Goal: Task Accomplishment & Management: Use online tool/utility

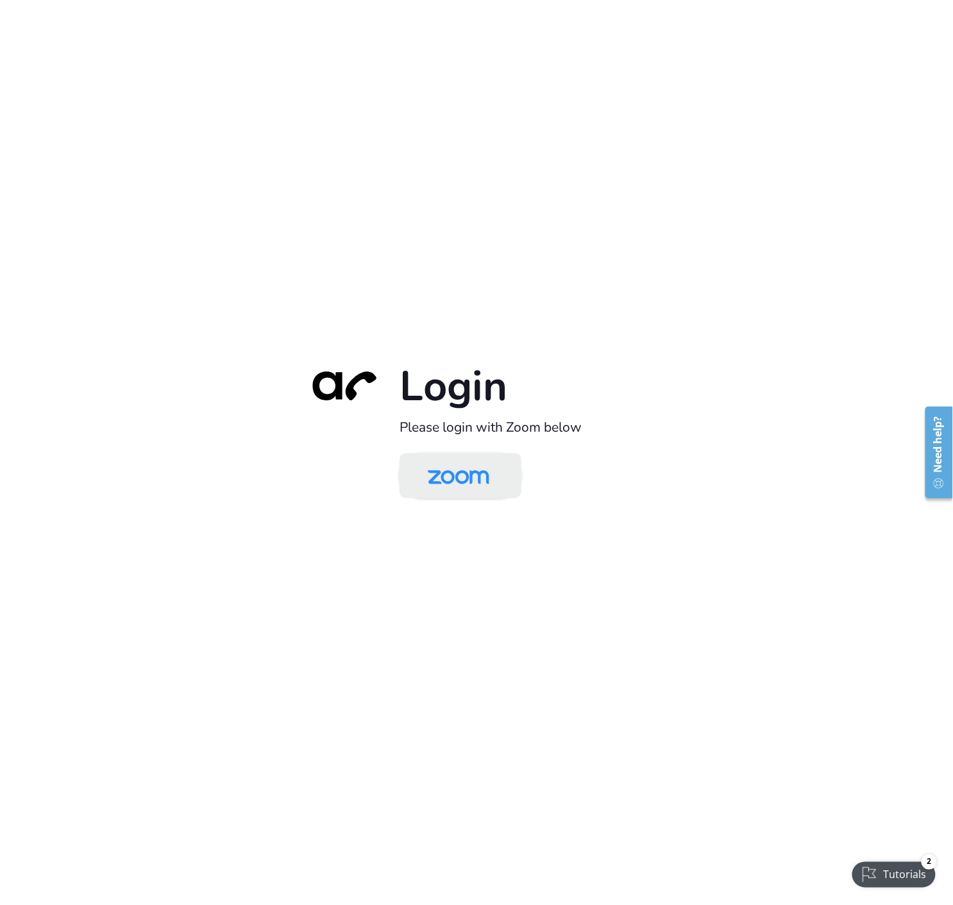
click at [476, 486] on img at bounding box center [458, 477] width 89 height 42
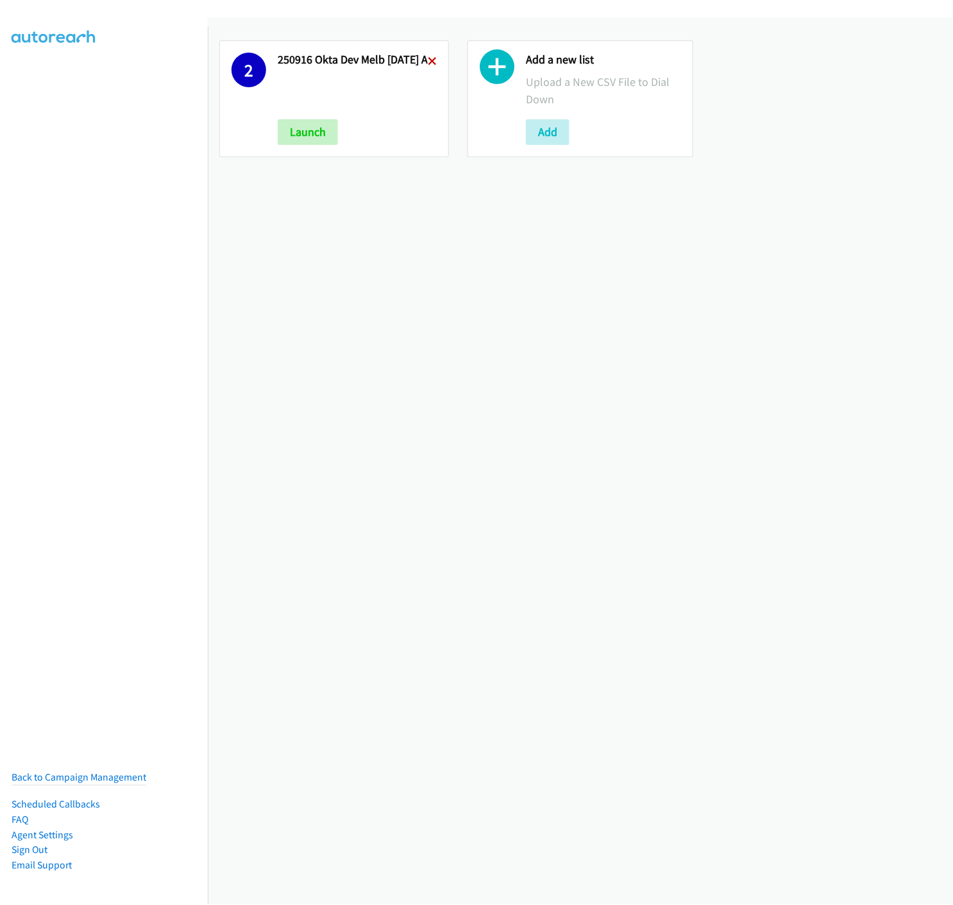
drag, startPoint x: 432, startPoint y: 61, endPoint x: 162, endPoint y: 697, distance: 691.4
click at [432, 60] on icon at bounding box center [432, 62] width 9 height 9
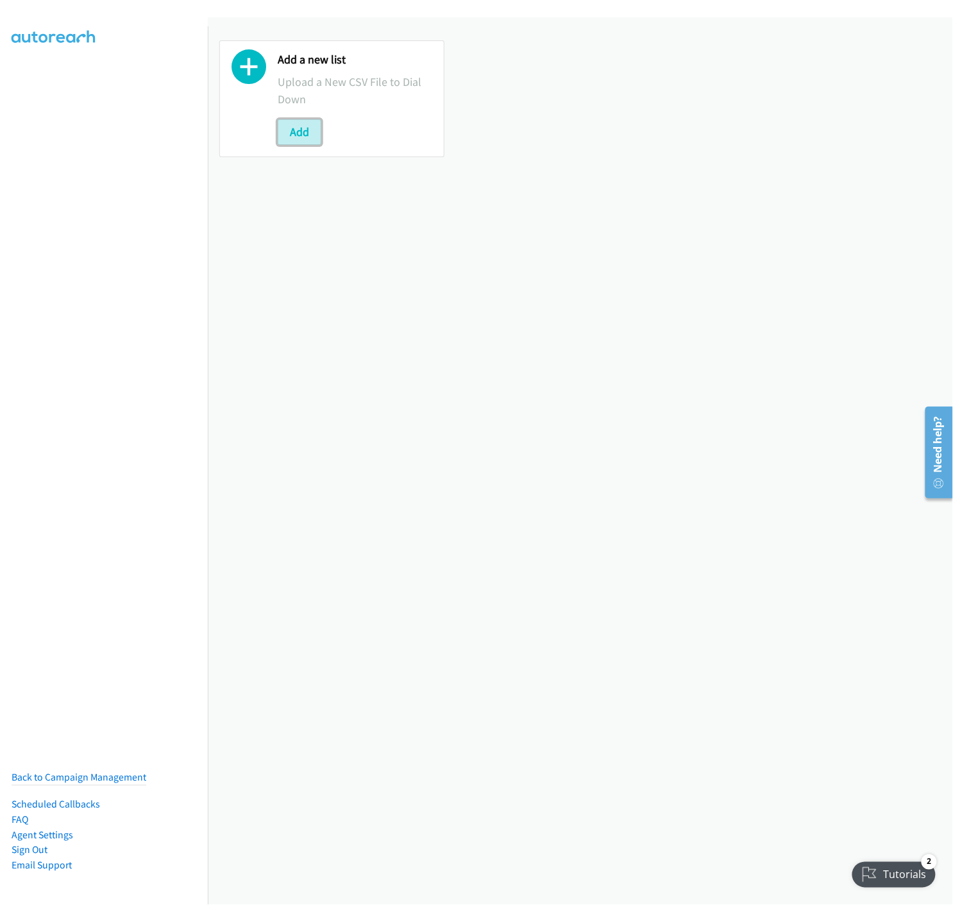
drag, startPoint x: 300, startPoint y: 137, endPoint x: 251, endPoint y: 216, distance: 92.4
click at [300, 137] on button "Add" at bounding box center [300, 132] width 44 height 26
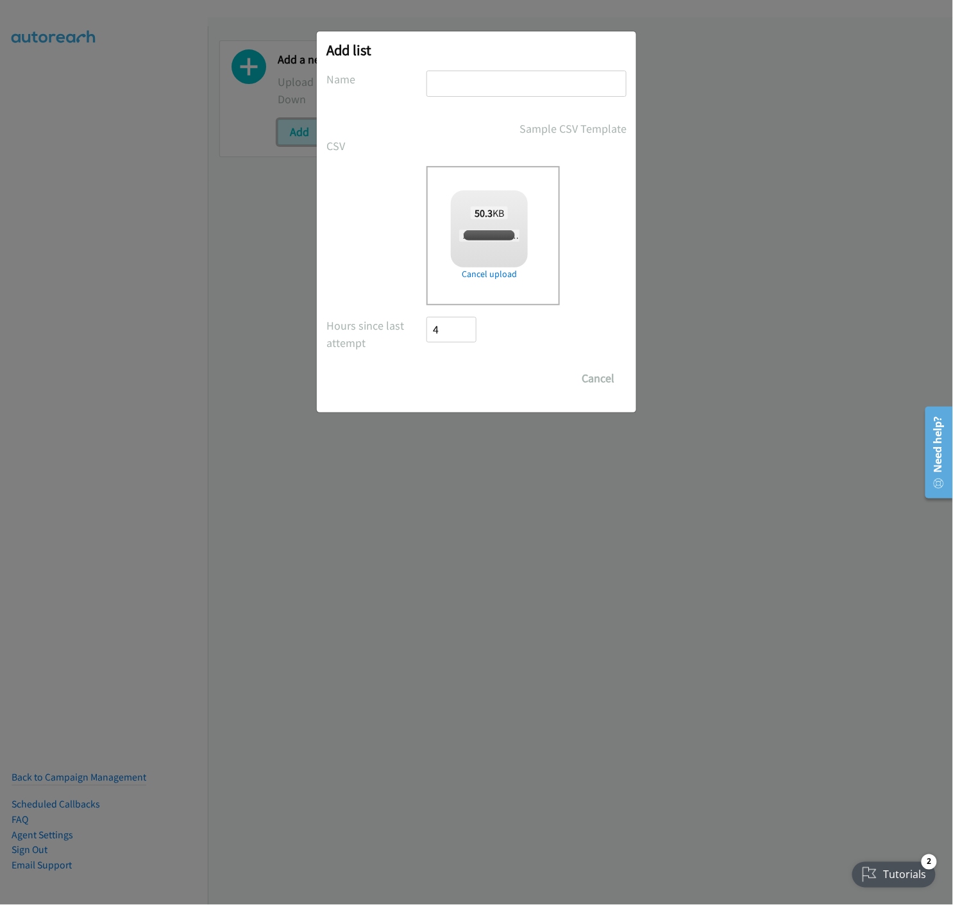
checkbox input "true"
click at [453, 80] on input "text" at bounding box center [527, 84] width 200 height 26
drag, startPoint x: 473, startPoint y: 81, endPoint x: 483, endPoint y: 83, distance: 10.0
click at [473, 80] on input "text" at bounding box center [527, 84] width 200 height 26
type input "f"
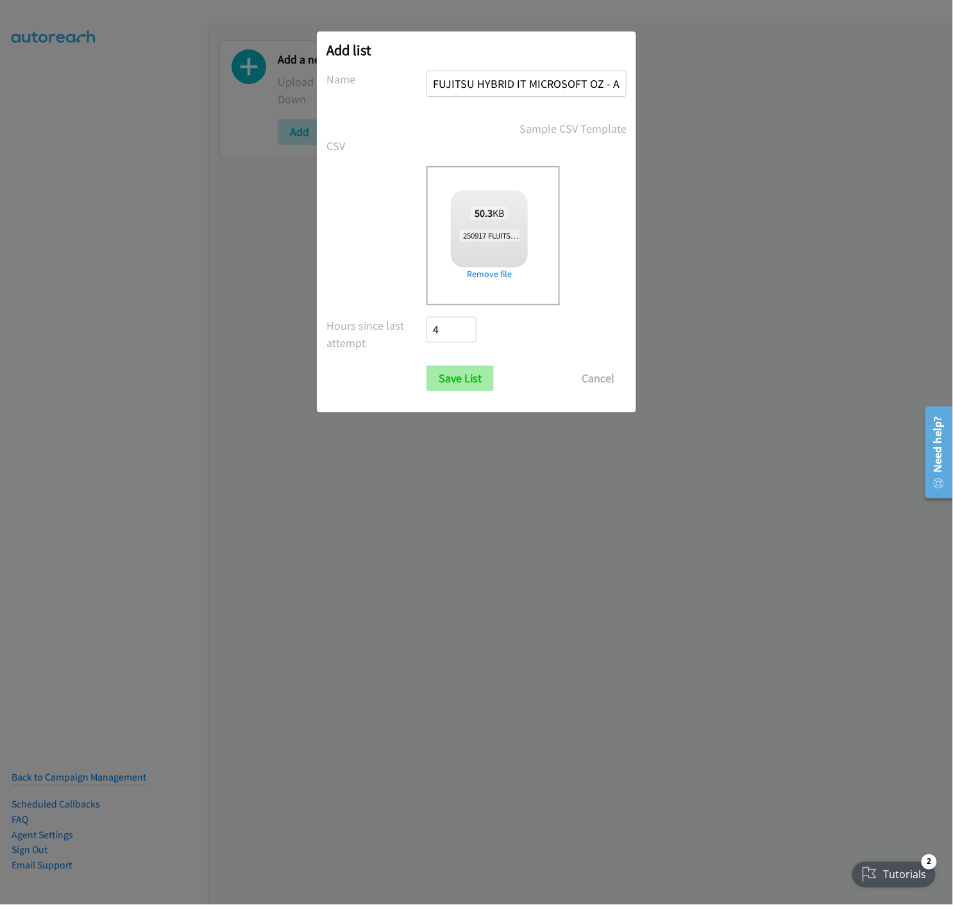
type input "FUJITSU HYBRID IT MICROSOFT OZ - A"
click at [444, 376] on input "Save List" at bounding box center [460, 379] width 67 height 26
